Goal: Task Accomplishment & Management: Use online tool/utility

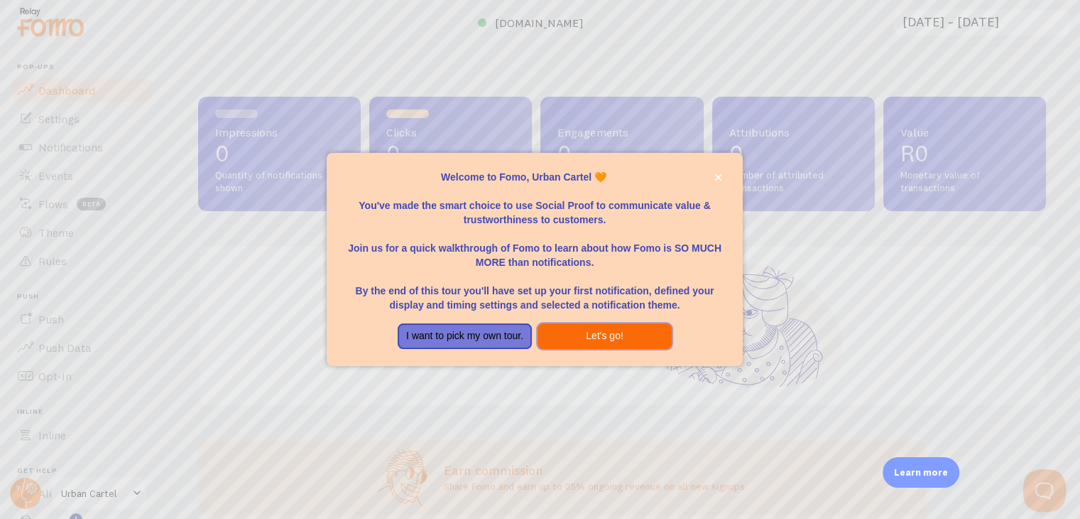
click at [609, 325] on button "Let's go!" at bounding box center [605, 336] width 134 height 26
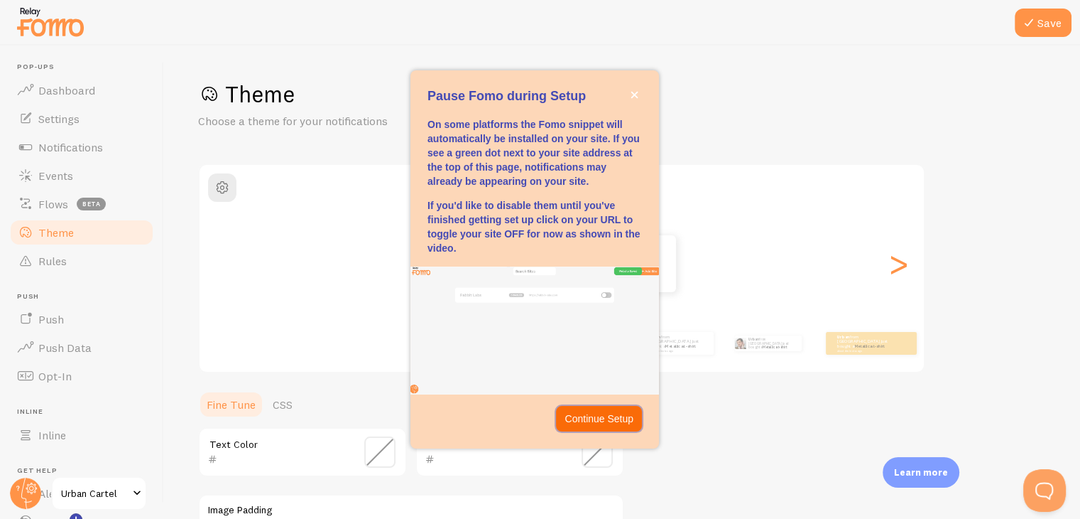
click at [625, 418] on p "Continue Setup" at bounding box center [599, 418] width 69 height 14
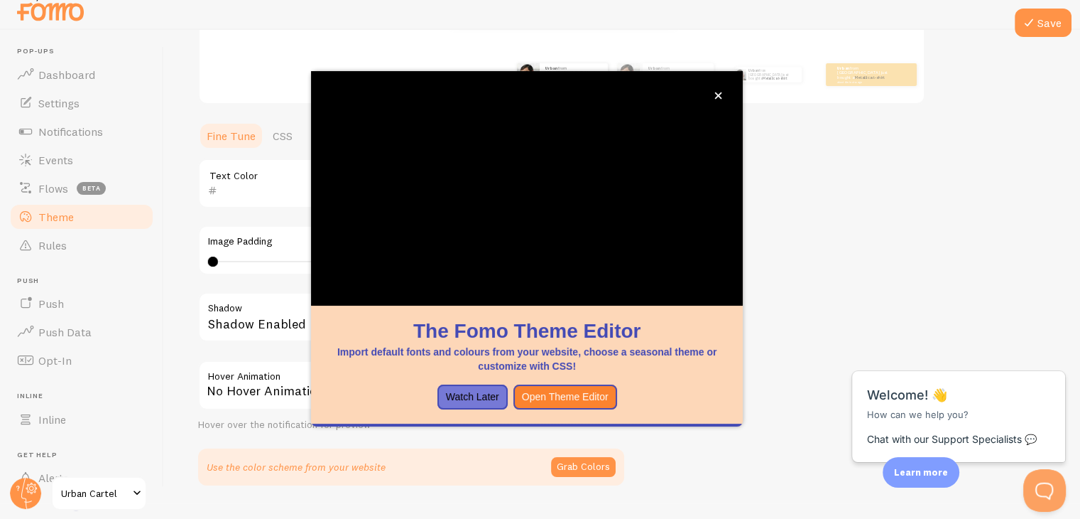
scroll to position [256, 0]
click at [722, 92] on icon "close," at bounding box center [718, 95] width 7 height 7
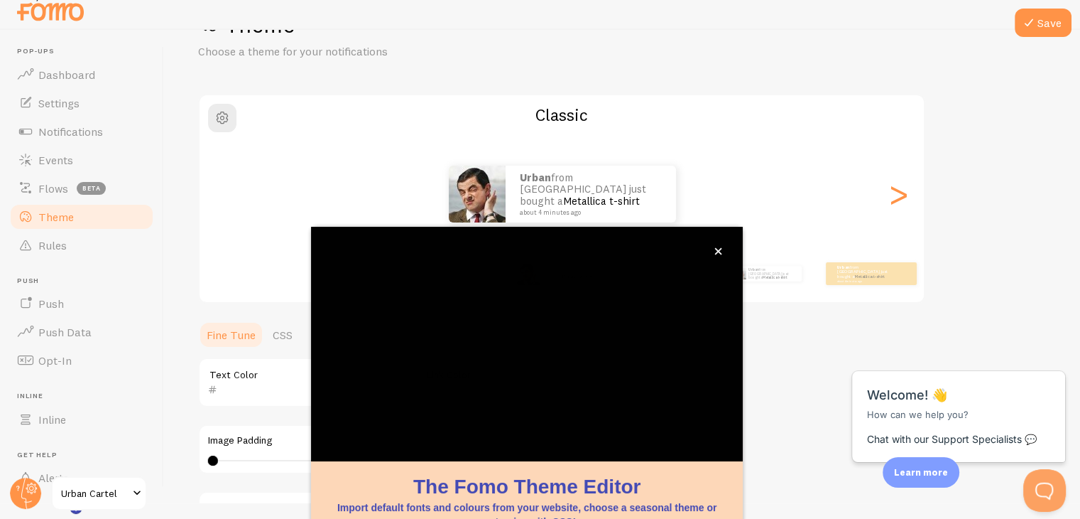
scroll to position [23, 0]
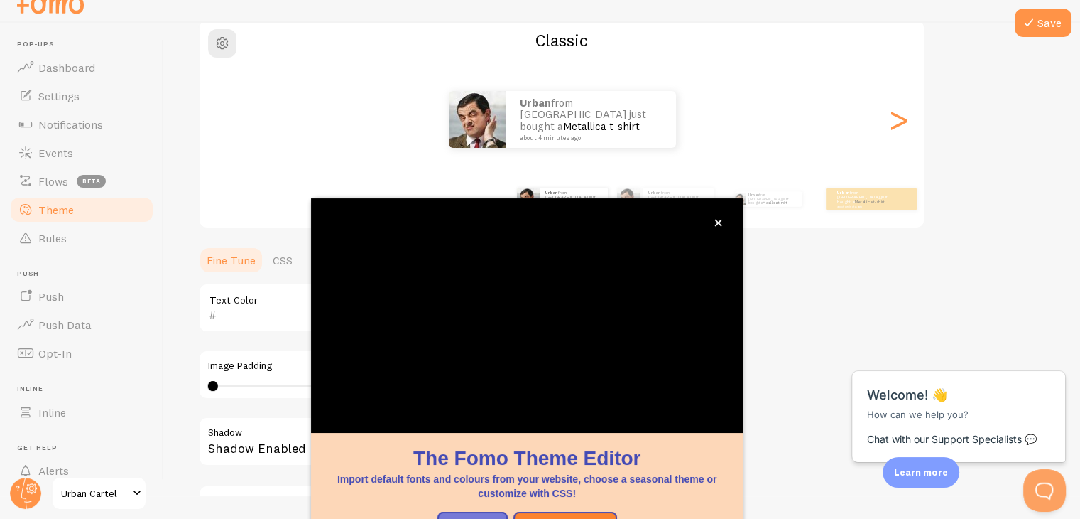
click at [782, 150] on div "Urban from South Africa just bought a Metallica t-shirt about 4 minutes ago Urb…" at bounding box center [562, 119] width 725 height 102
click at [716, 220] on icon "close," at bounding box center [719, 223] width 8 height 8
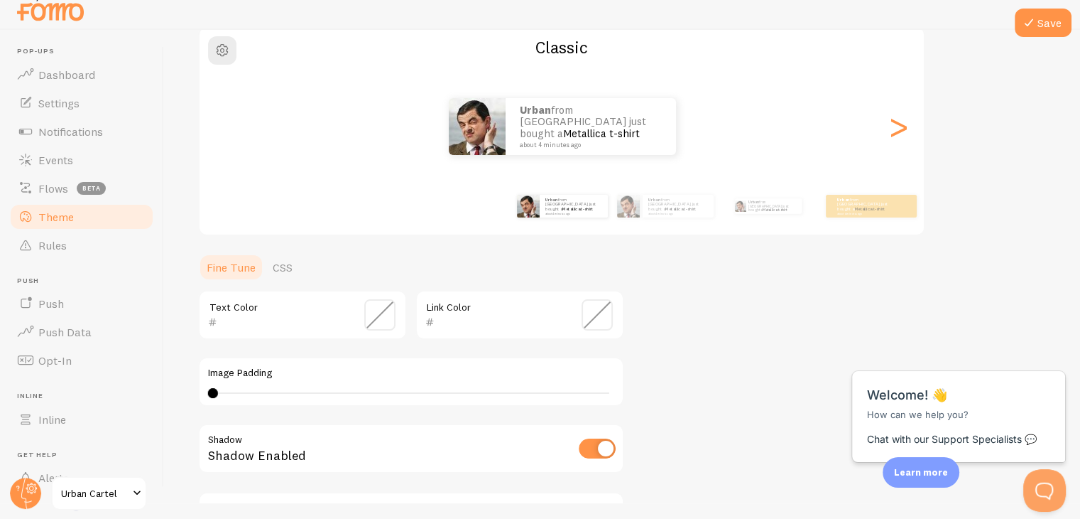
scroll to position [16, 0]
click at [899, 134] on div ">" at bounding box center [898, 126] width 17 height 102
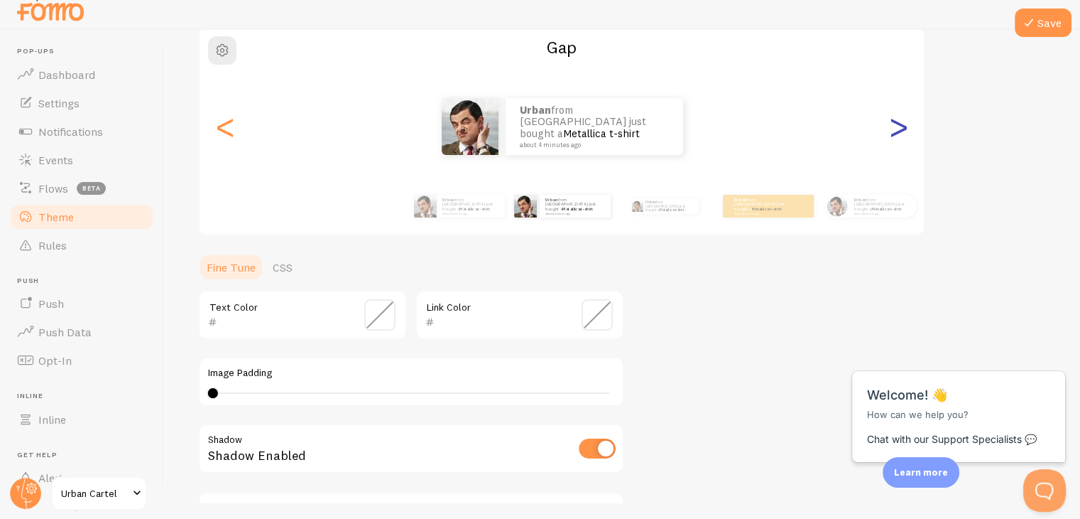
click at [899, 134] on div ">" at bounding box center [898, 126] width 17 height 102
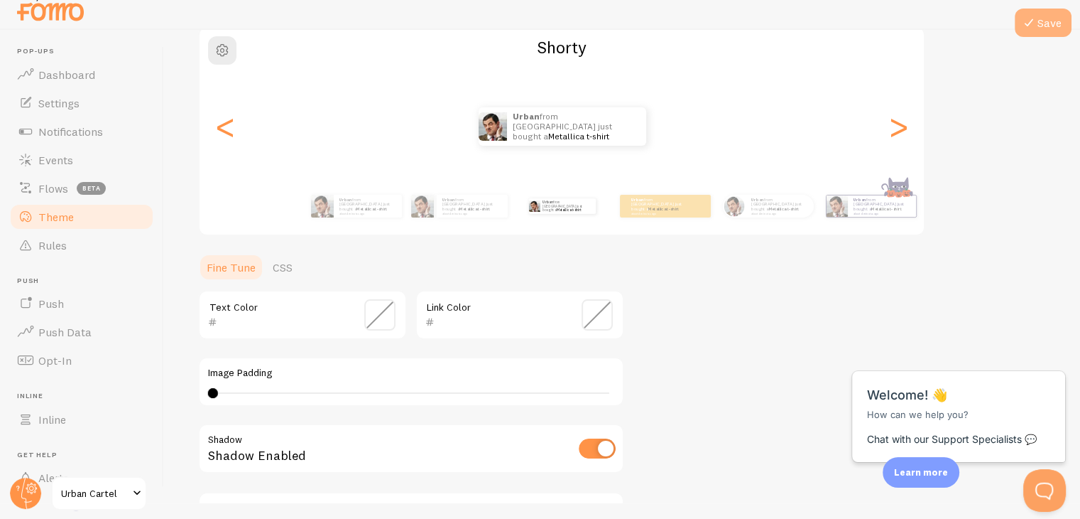
click at [1034, 14] on icon at bounding box center [1029, 22] width 17 height 17
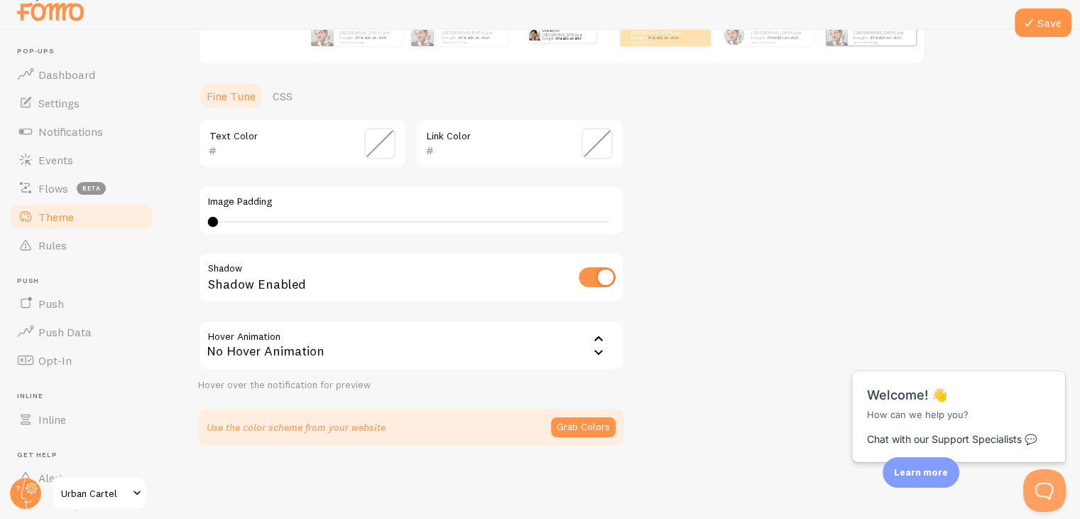
scroll to position [302, 0]
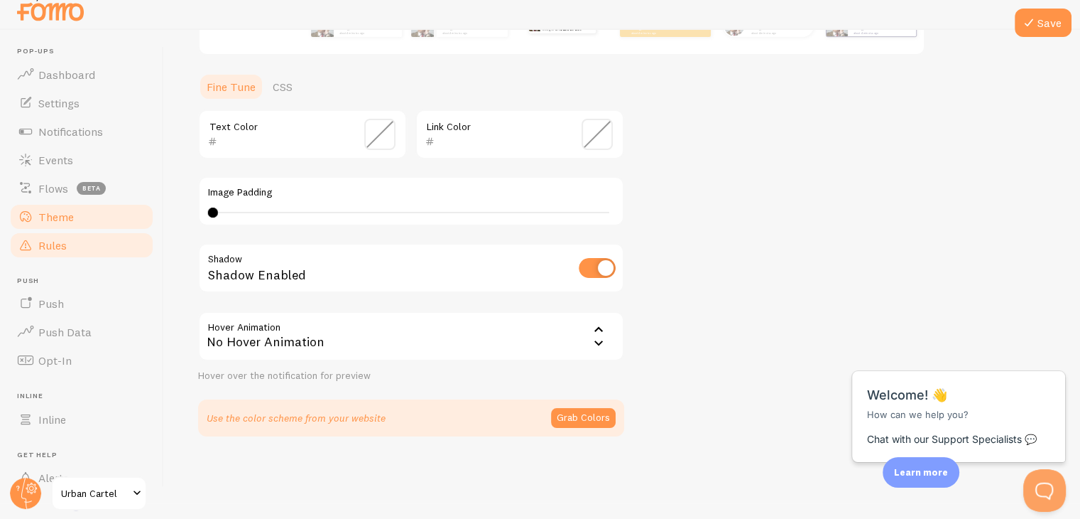
click at [51, 242] on span "Rules" at bounding box center [52, 245] width 28 height 14
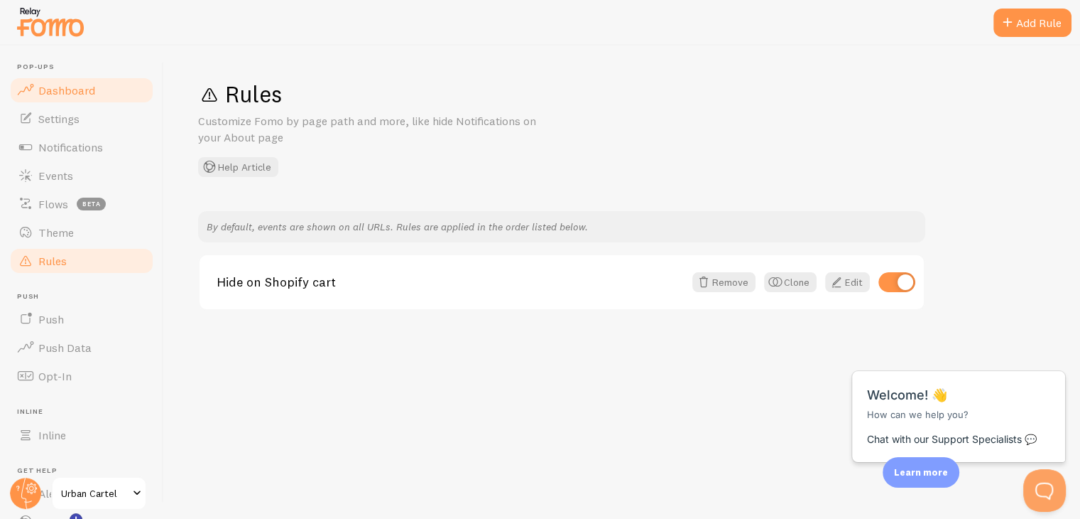
click at [62, 94] on span "Dashboard" at bounding box center [66, 90] width 57 height 14
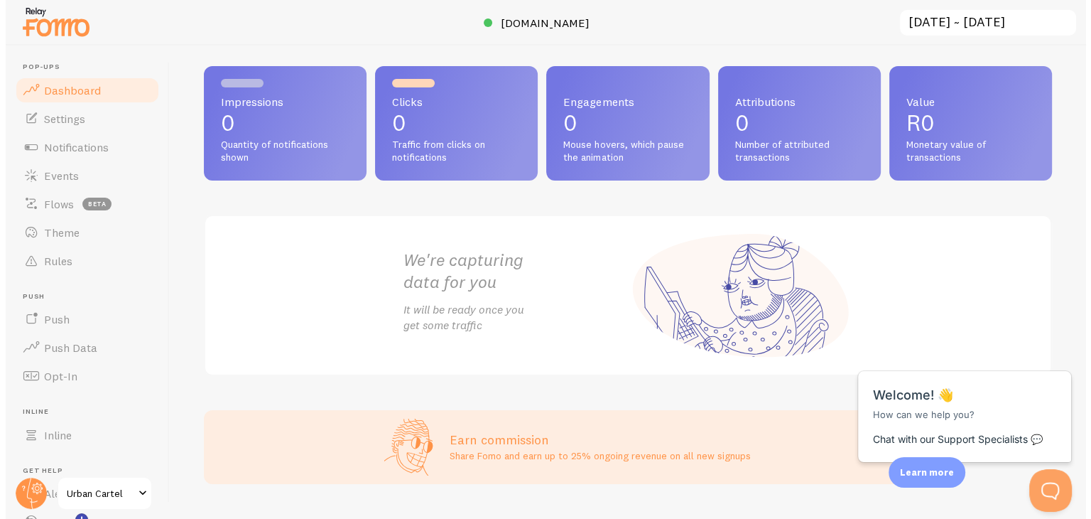
scroll to position [63, 0]
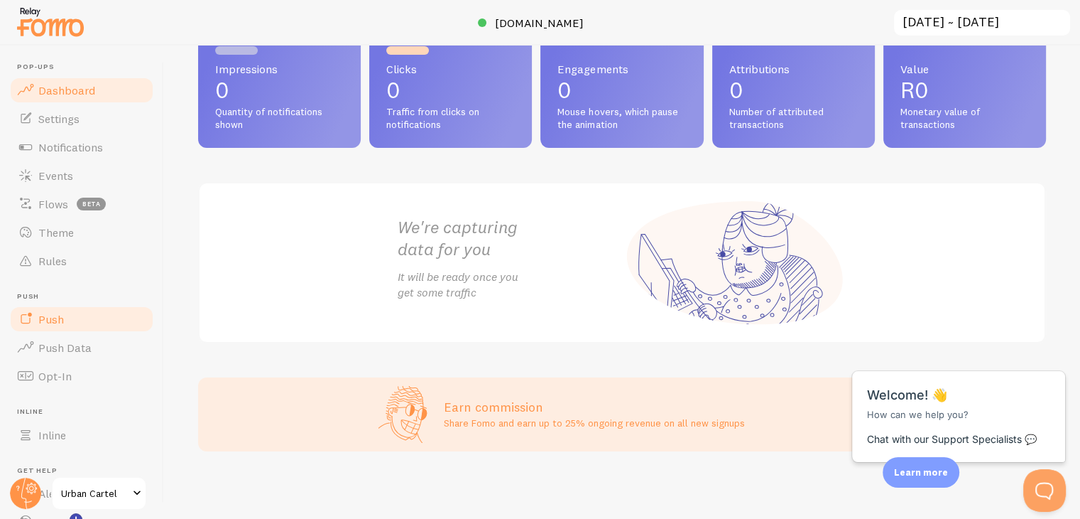
click at [62, 317] on span "Push" at bounding box center [51, 319] width 26 height 14
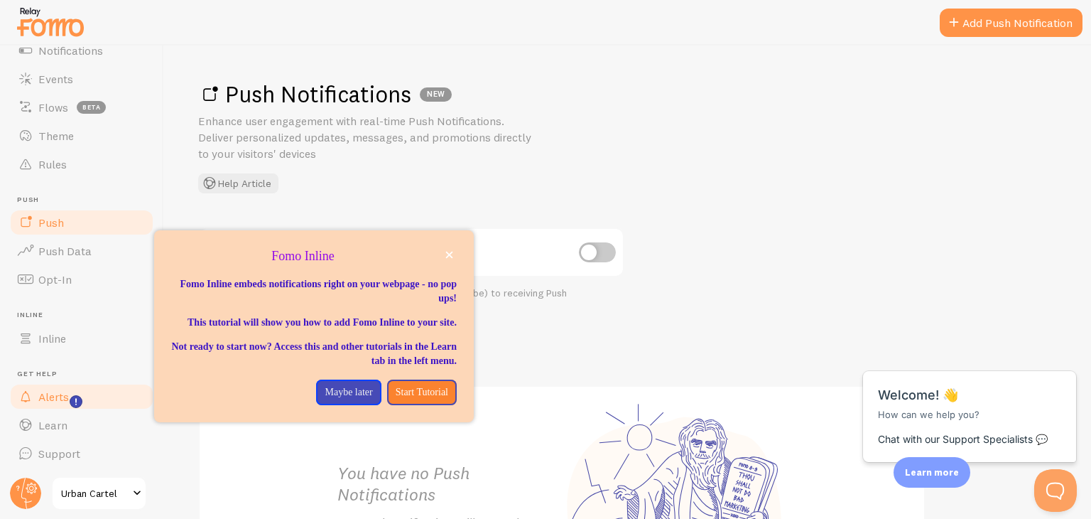
scroll to position [97, 0]
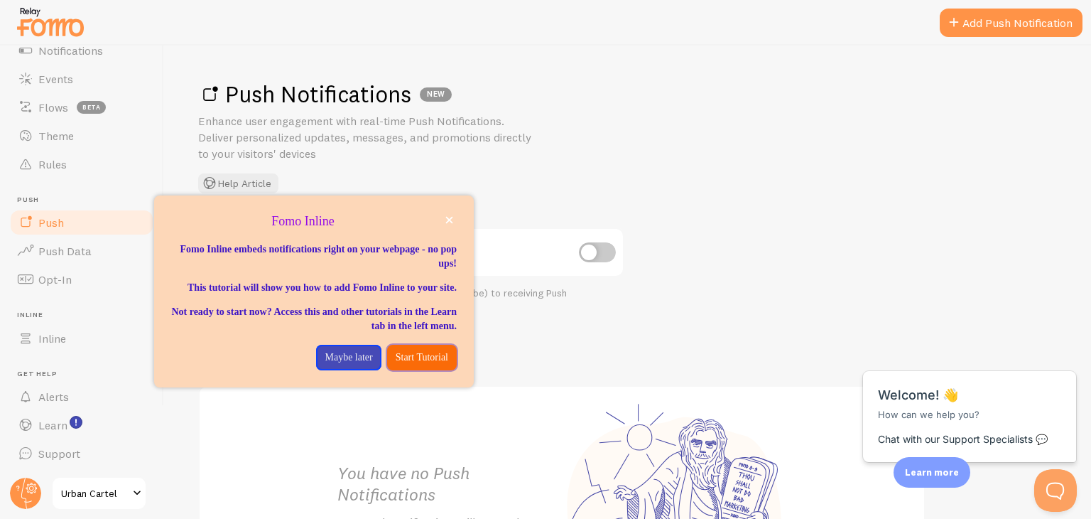
click at [396, 364] on p "Start Tutorial" at bounding box center [422, 357] width 53 height 14
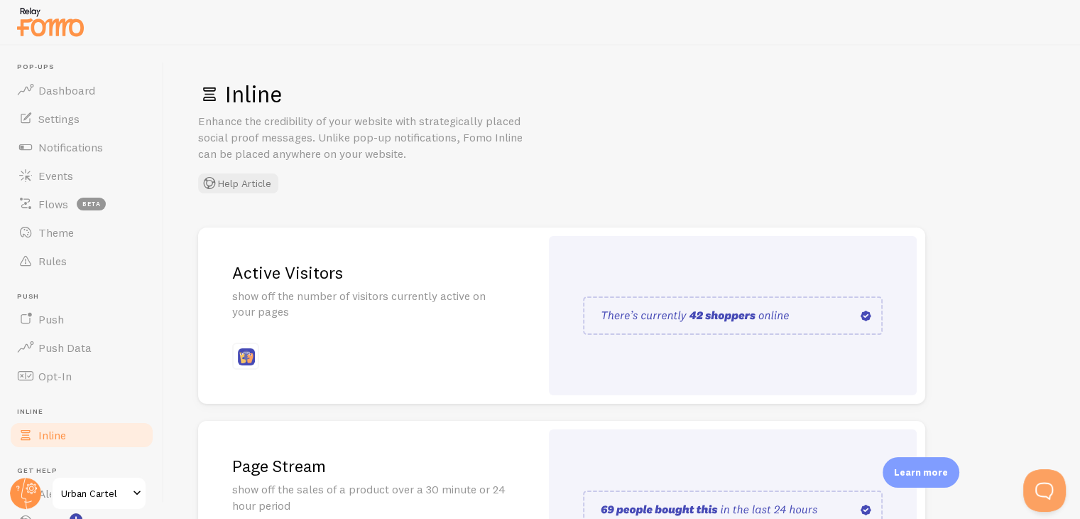
click at [741, 318] on img at bounding box center [733, 315] width 300 height 38
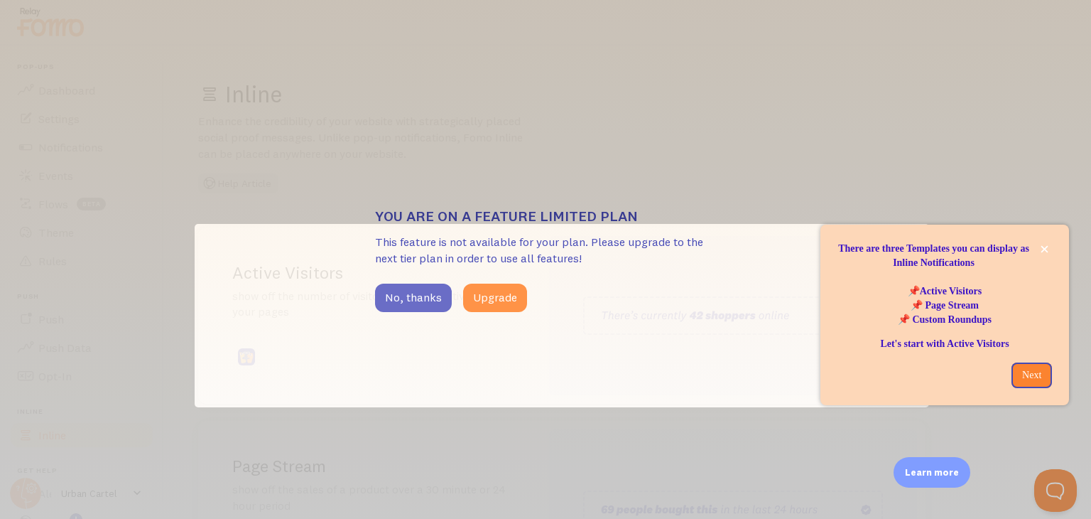
click at [420, 305] on button "No, thanks" at bounding box center [413, 297] width 77 height 28
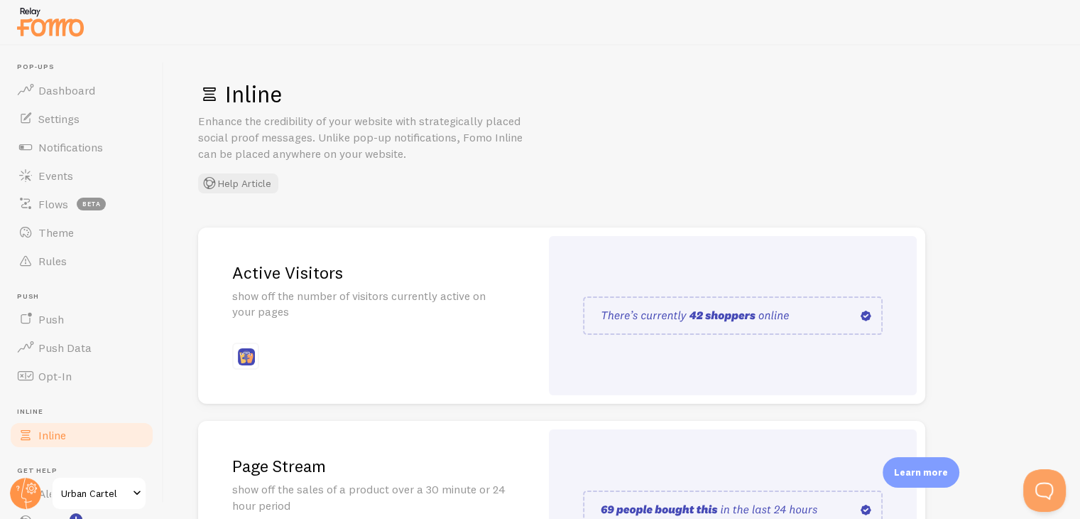
click at [355, 339] on div "Active Visitors show off the number of visitors currently active on your pages" at bounding box center [369, 315] width 342 height 177
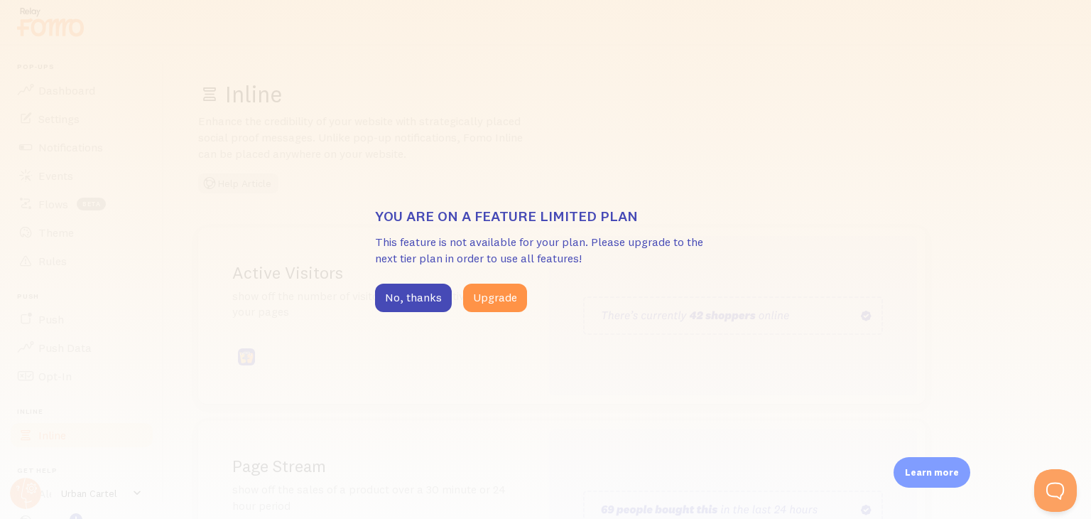
click at [355, 339] on div "You are on a feature limited plan This feature is not available for your plan. …" at bounding box center [545, 259] width 1091 height 519
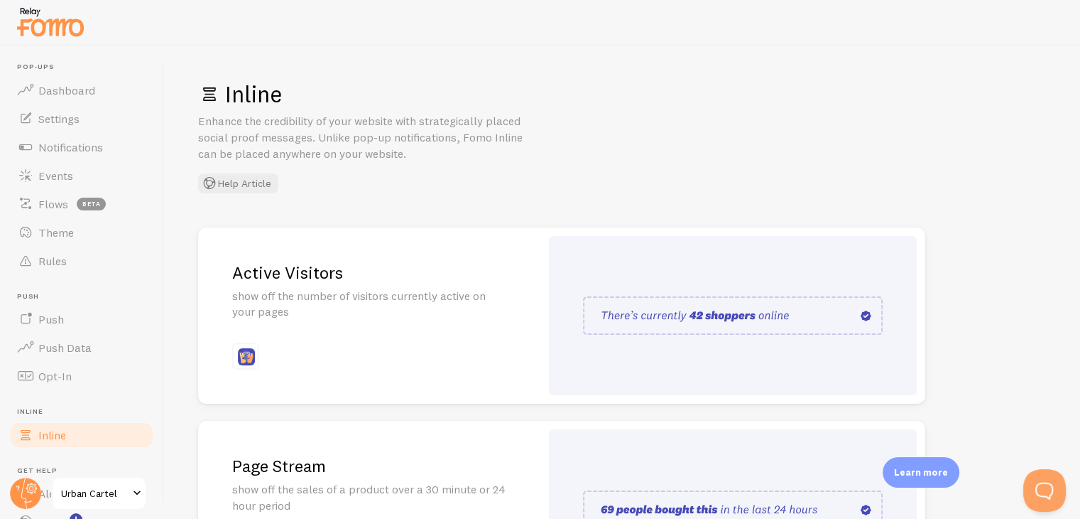
click at [355, 339] on div "You are on a feature limited plan This feature is not available for your plan. …" at bounding box center [540, 259] width 1080 height 519
click at [355, 339] on div "Active Visitors show off the number of visitors currently active on your pages" at bounding box center [369, 315] width 342 height 177
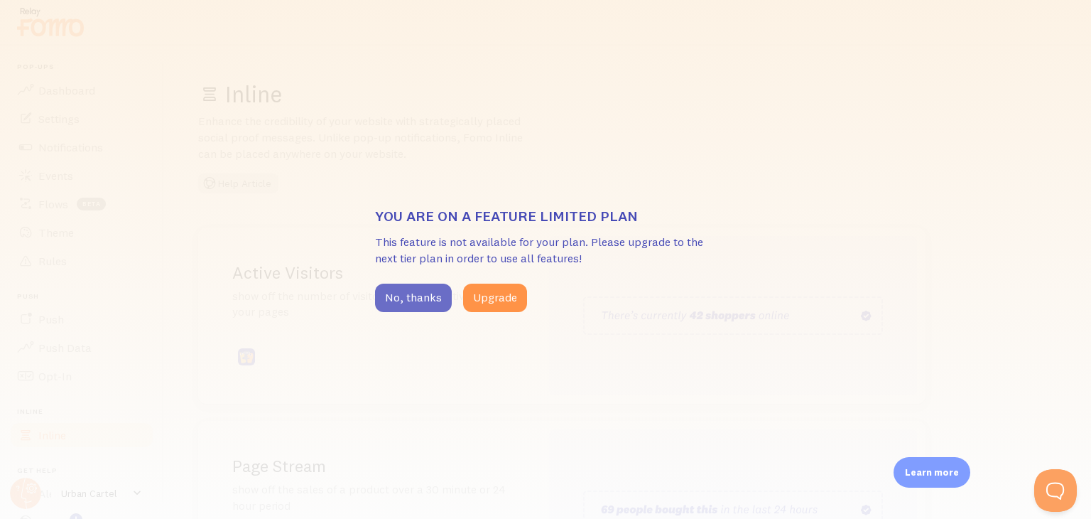
click at [428, 296] on button "No, thanks" at bounding box center [413, 297] width 77 height 28
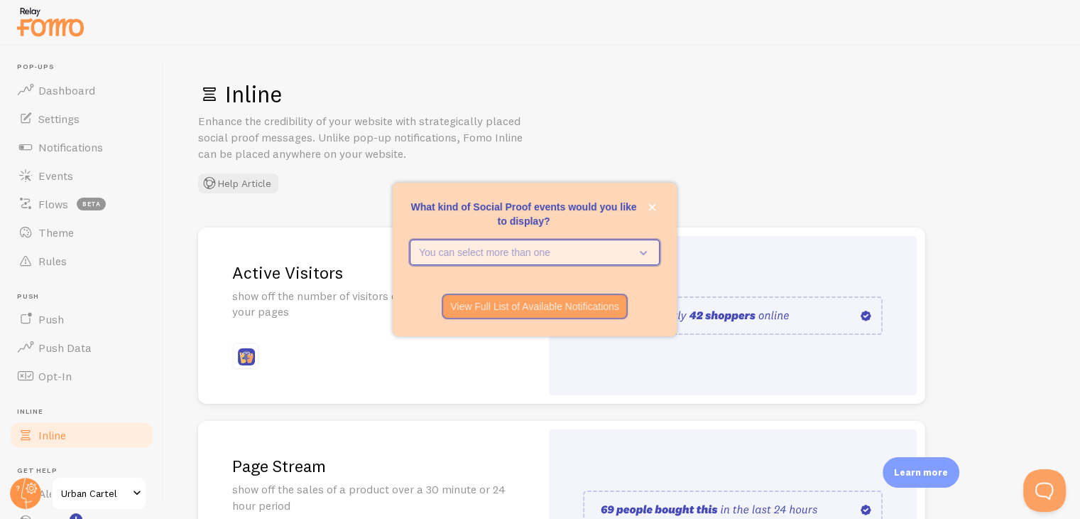
click at [510, 244] on button "You can select more than one" at bounding box center [535, 252] width 250 height 26
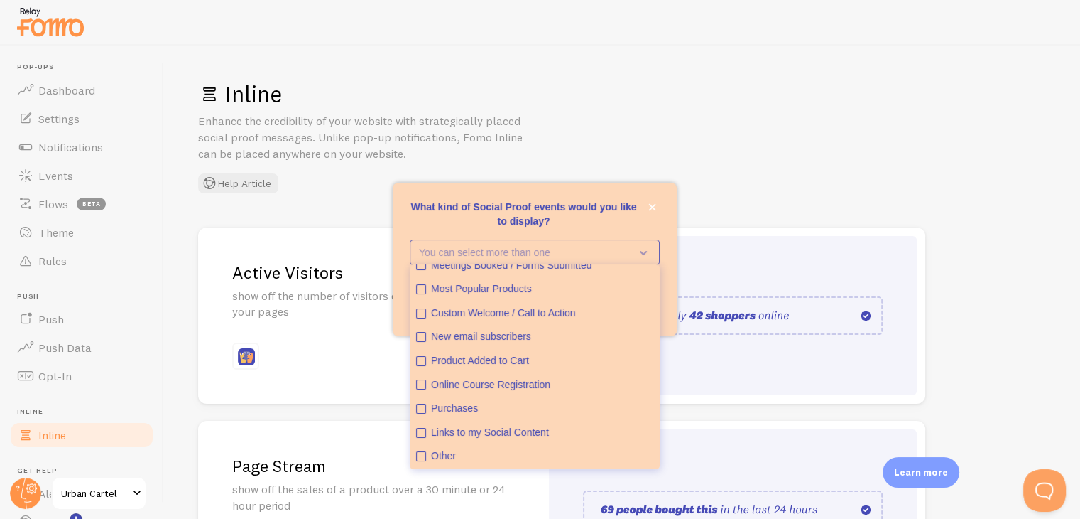
scroll to position [37, 0]
click at [457, 400] on button "Purchases" at bounding box center [534, 408] width 247 height 24
click at [668, 249] on div "You can select more than one Reviews / Testimonials Meetings Booked / Forms Sub…" at bounding box center [535, 260] width 284 height 43
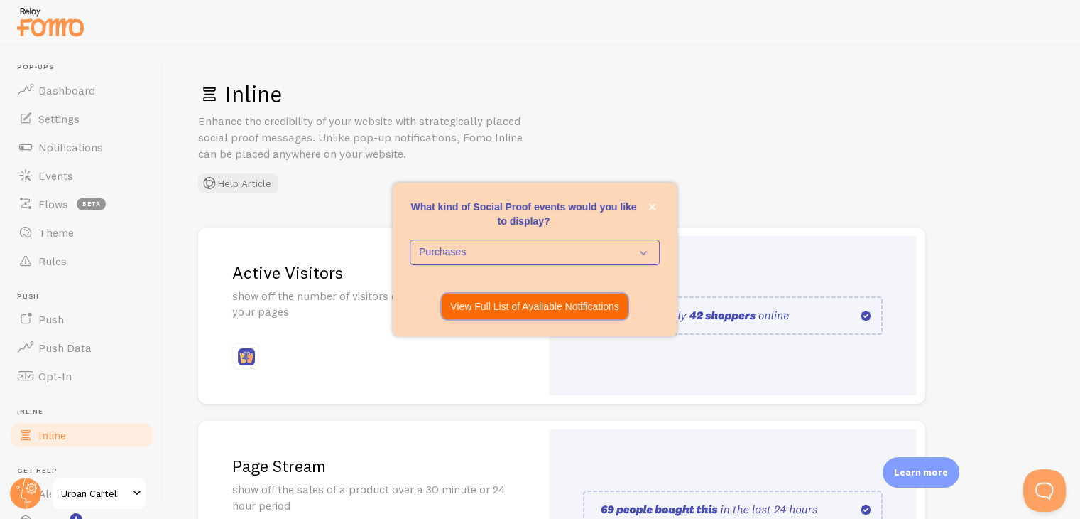
click at [530, 293] on button "View Full List of Available Notifications" at bounding box center [535, 306] width 186 height 26
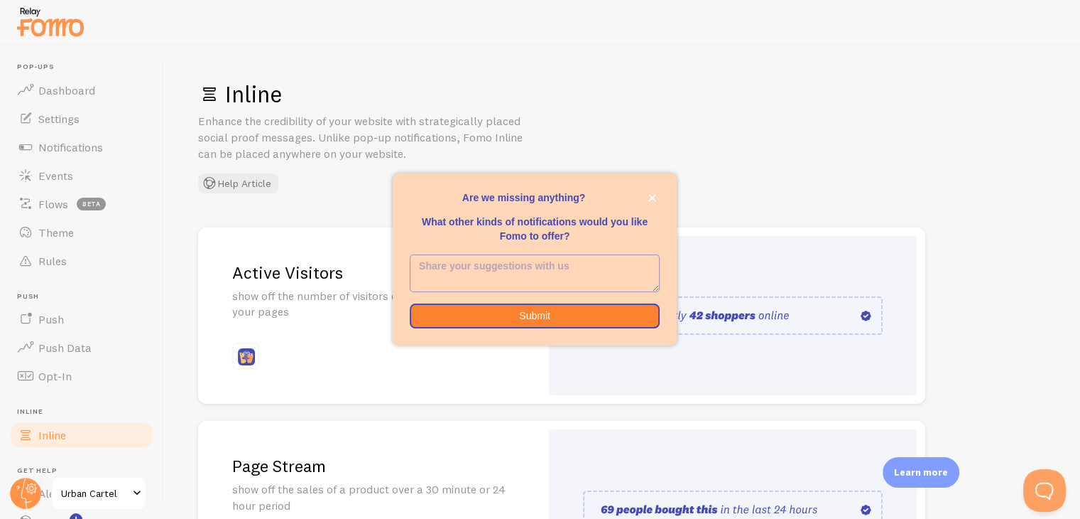
click at [523, 272] on textarea "<p>Are we missing anything? </p><p></p><p>What other kinds of notifications wou…" at bounding box center [535, 273] width 249 height 36
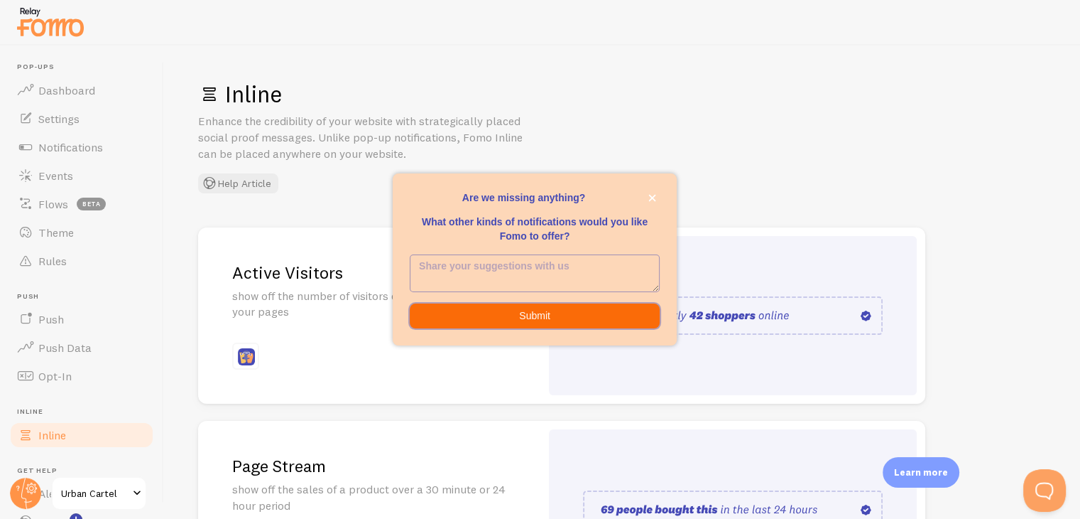
click at [521, 315] on button "Submit" at bounding box center [535, 316] width 250 height 26
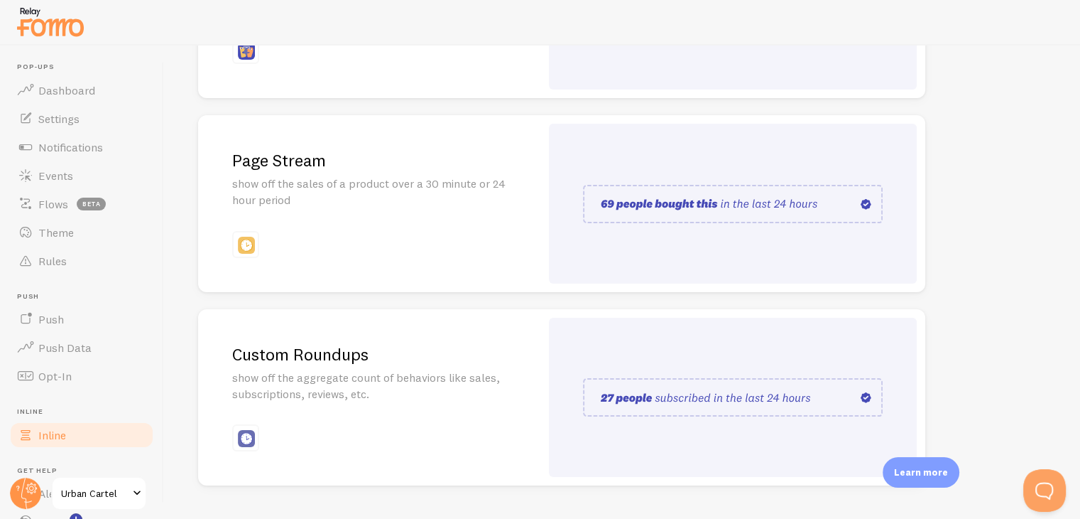
scroll to position [341, 0]
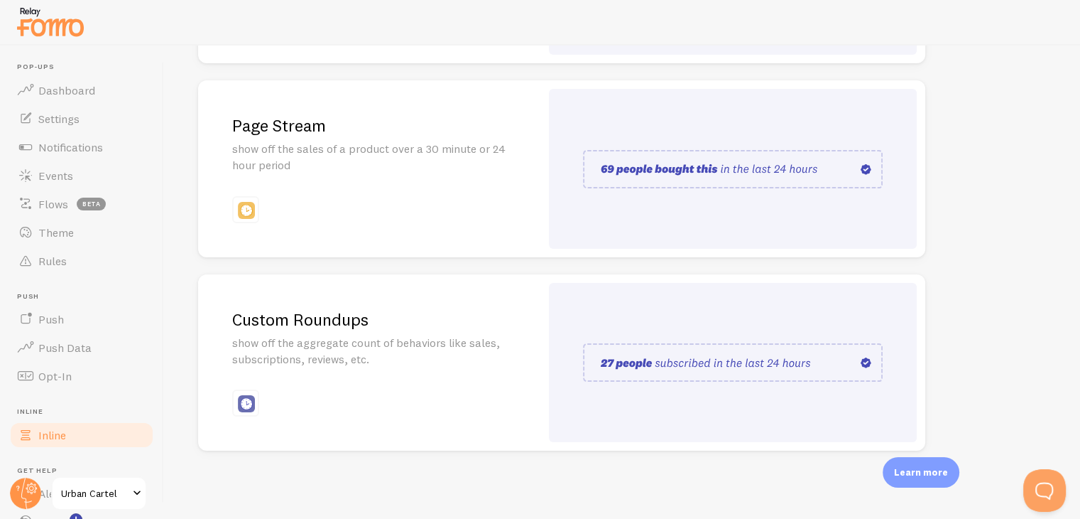
click at [690, 315] on div at bounding box center [733, 363] width 368 height 160
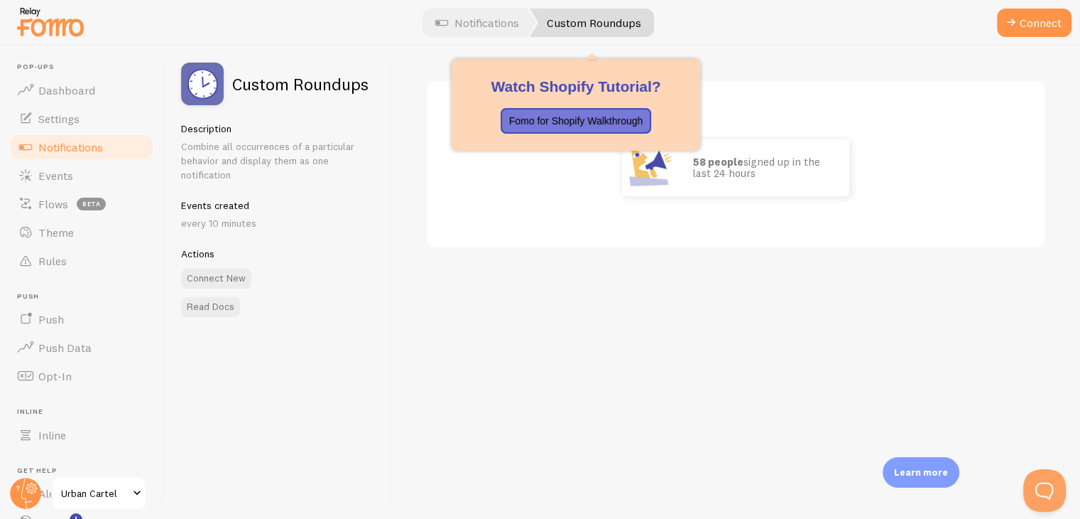
click at [608, 12] on link "Custom Roundups" at bounding box center [592, 23] width 124 height 28
click at [568, 117] on p "Fomo for Shopify Walkthrough" at bounding box center [576, 121] width 134 height 14
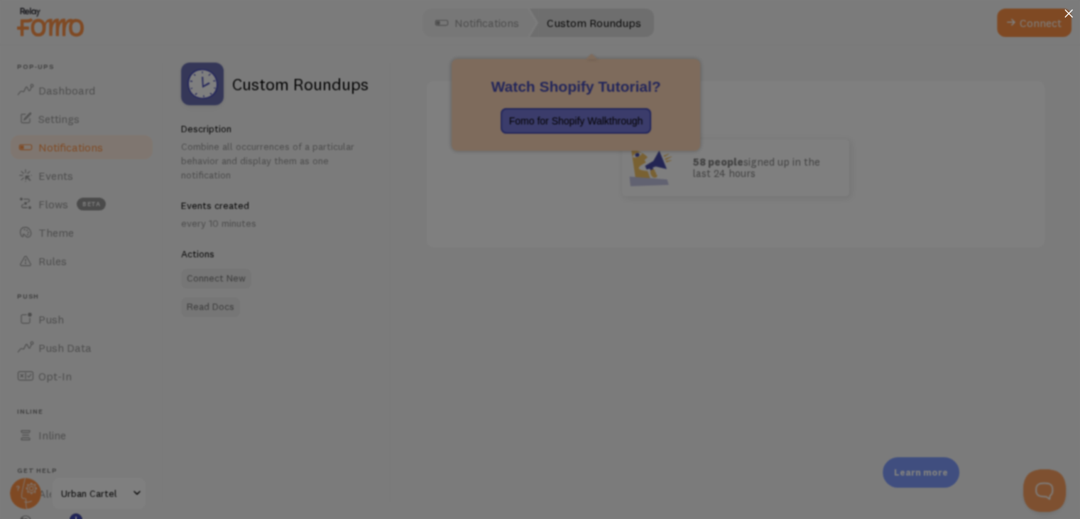
click at [1065, 18] on icon at bounding box center [1069, 13] width 9 height 9
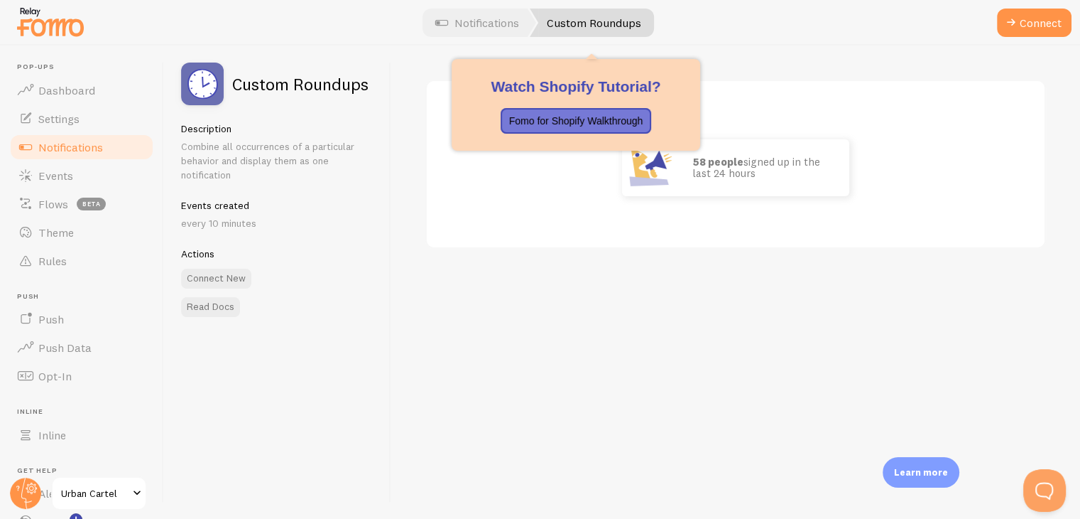
click at [573, 31] on link "Custom Roundups" at bounding box center [592, 23] width 124 height 28
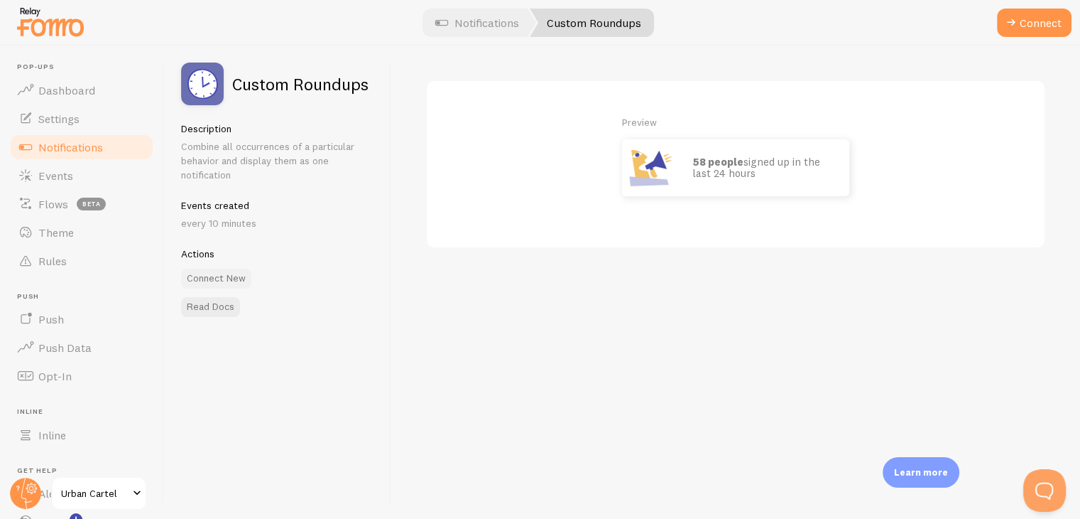
click at [216, 280] on button "Connect New" at bounding box center [216, 279] width 70 height 20
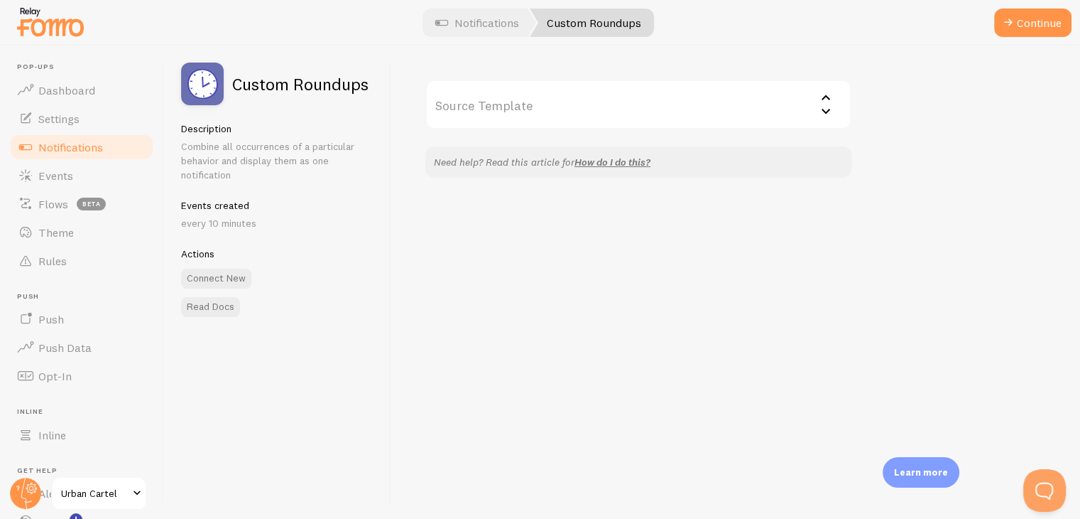
click at [541, 101] on input "Source Template" at bounding box center [639, 105] width 426 height 50
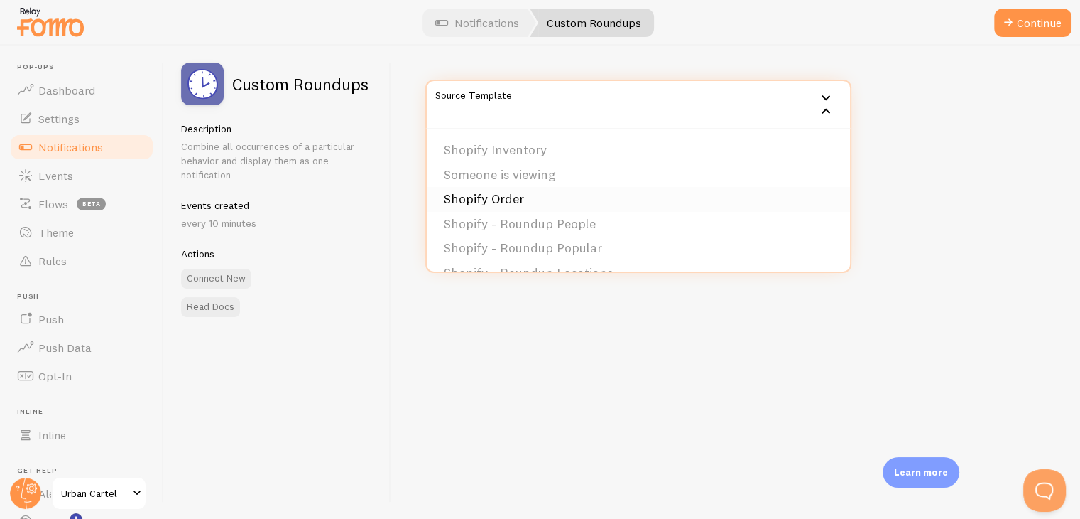
click at [502, 201] on li "Shopify Order" at bounding box center [638, 199] width 423 height 25
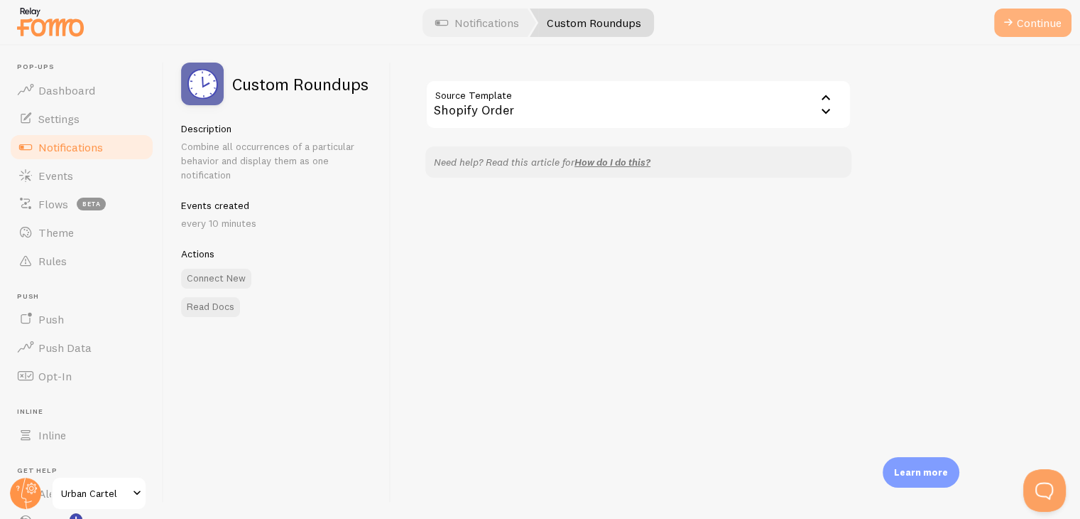
click at [1041, 23] on button "Continue" at bounding box center [1033, 23] width 77 height 28
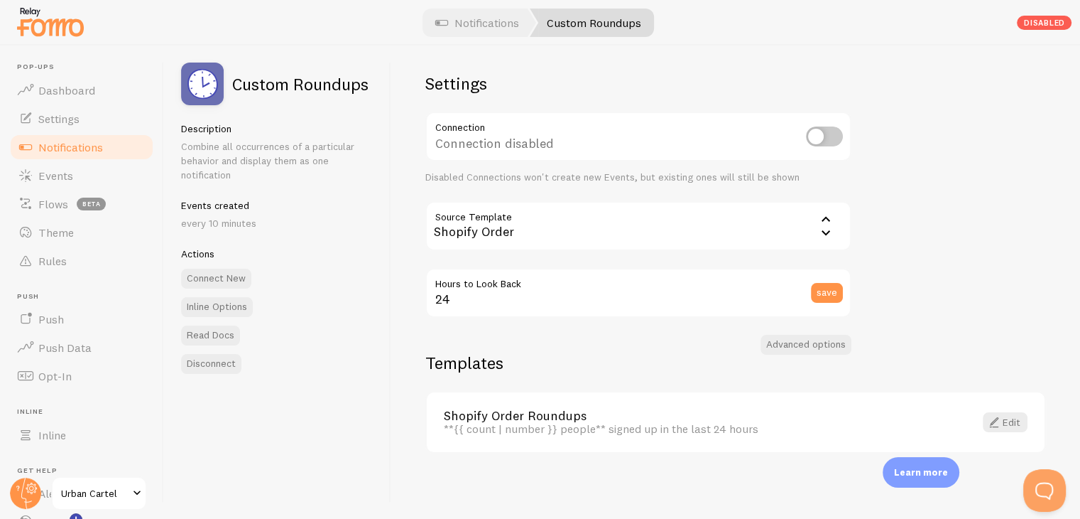
scroll to position [9, 0]
click at [1000, 415] on link "Edit" at bounding box center [1005, 421] width 45 height 20
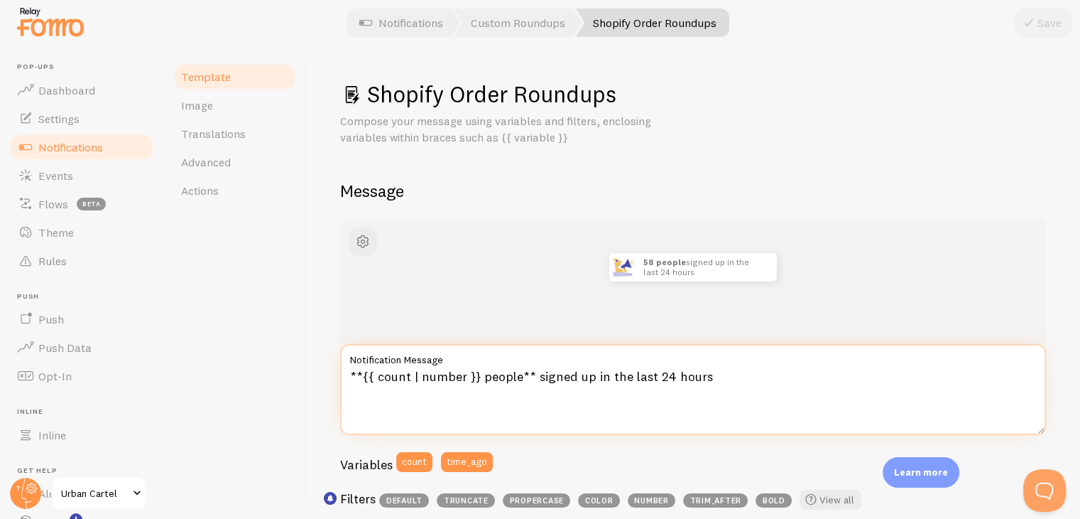
drag, startPoint x: 530, startPoint y: 374, endPoint x: 570, endPoint y: 376, distance: 40.5
click at [570, 376] on textarea "**{{ count | number }} people** signed up in the last 24 hours" at bounding box center [693, 389] width 706 height 91
click at [752, 382] on textarea "**{{ count | number }} people** signed up in the last 24 hours" at bounding box center [693, 389] width 706 height 91
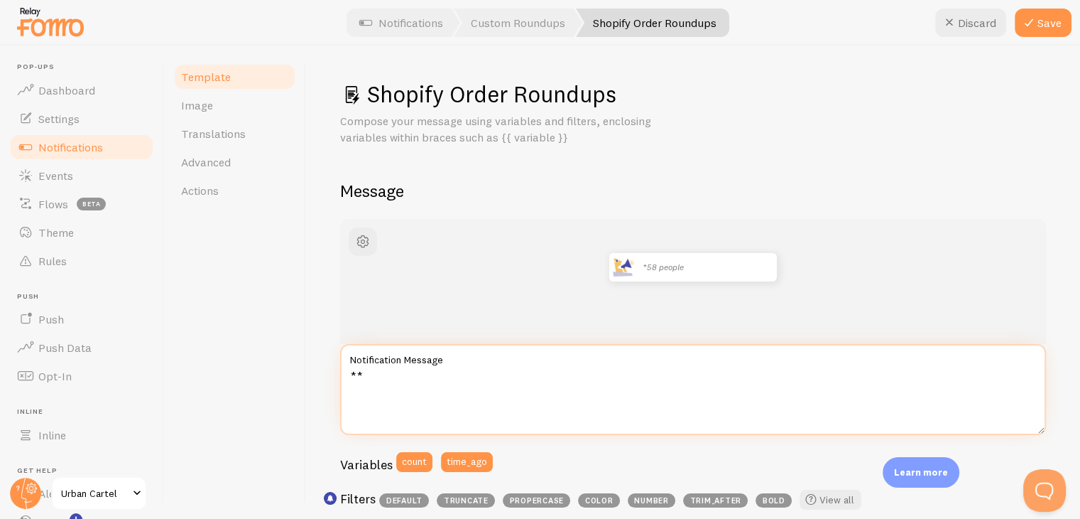
type textarea "*"
type textarea "n"
